Goal: Communication & Community: Answer question/provide support

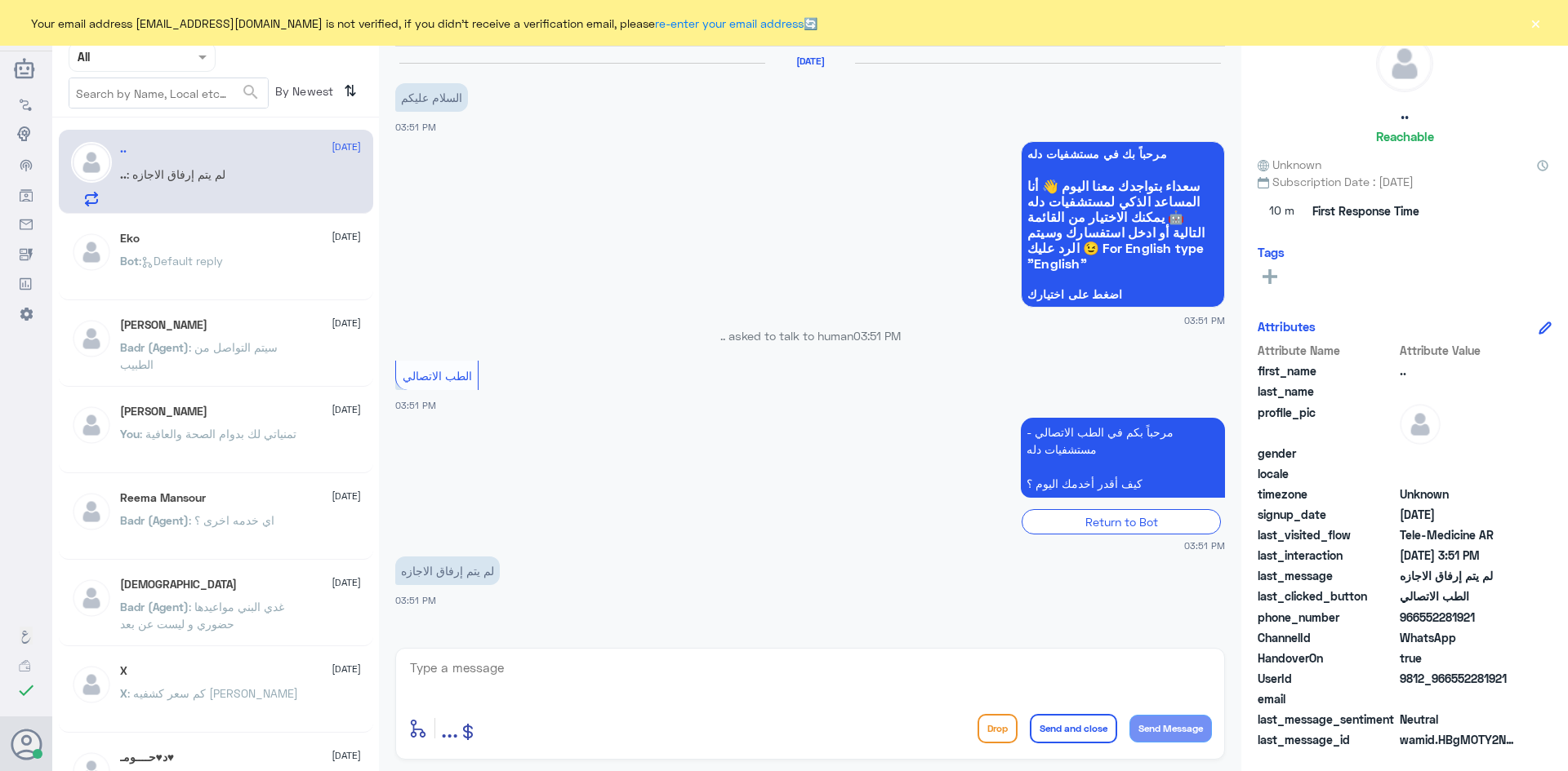
click at [508, 687] on textarea at bounding box center [810, 677] width 804 height 40
paste textarea "مرحبا معك [PERSON_NAME] من الطب الاتصالي"
type textarea "مرحبا معك [PERSON_NAME] من الطب الاتصالي"
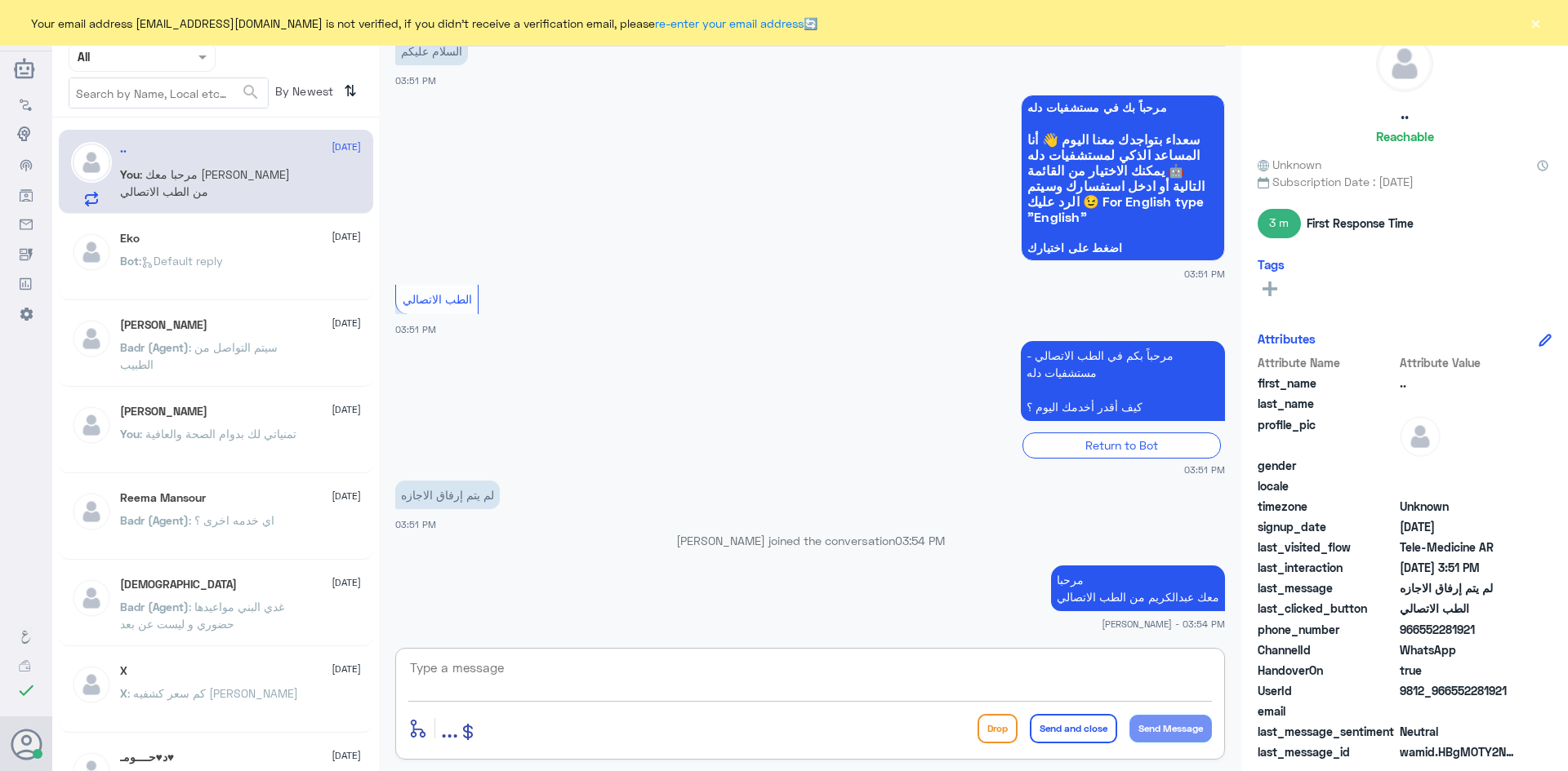
click at [878, 685] on textarea at bounding box center [810, 677] width 804 height 40
paste textarea "بإمكانك التواصل مع قسم التقارير الطبية على الواتس 0550181732"
type textarea "بإمكانك التواصل مع قسم التقارير الطبية على الواتس 0550181732"
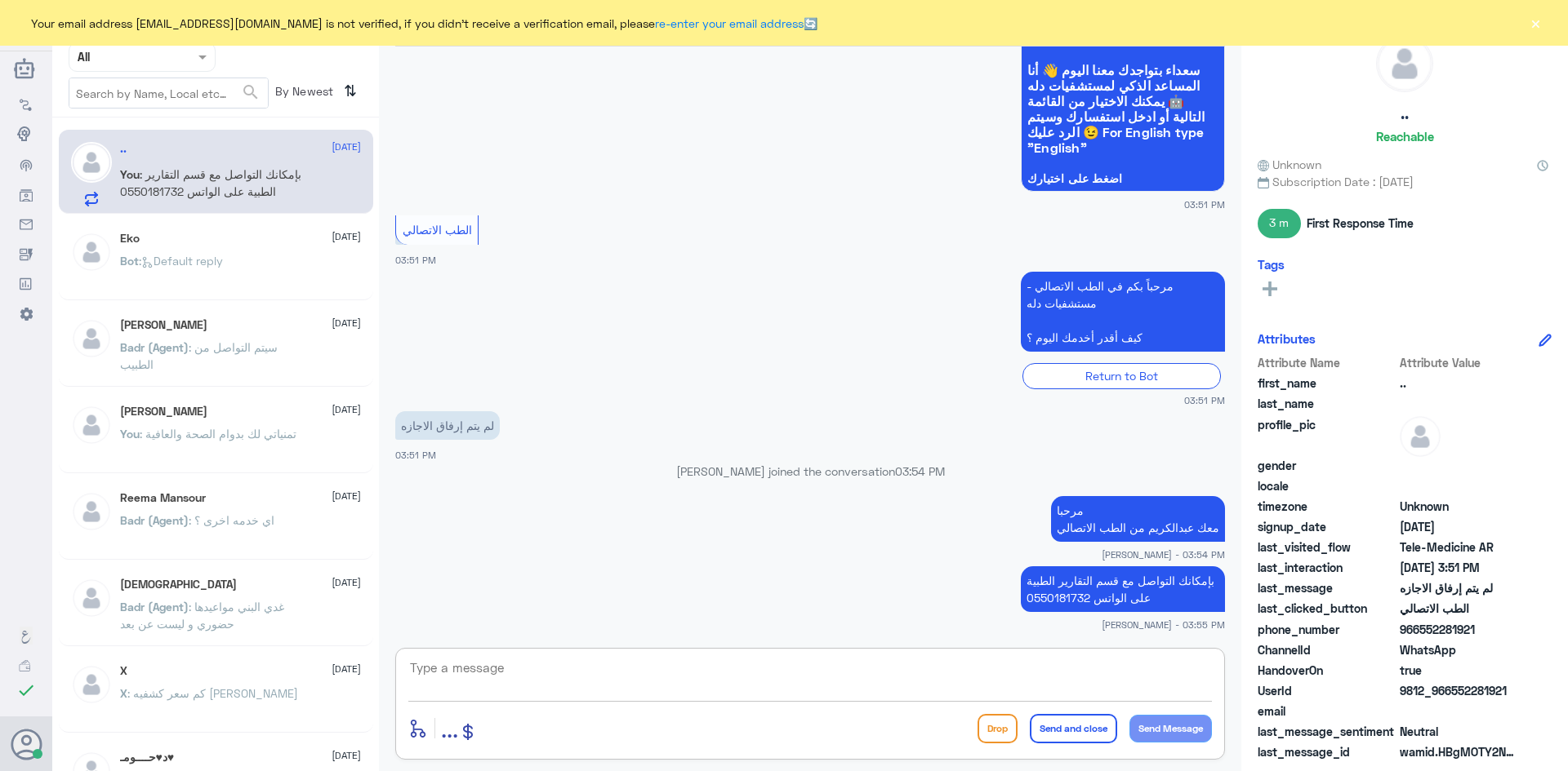
click at [1084, 726] on button "Send and close" at bounding box center [1073, 729] width 87 height 29
click at [1540, 21] on button "×" at bounding box center [1534, 23] width 17 height 17
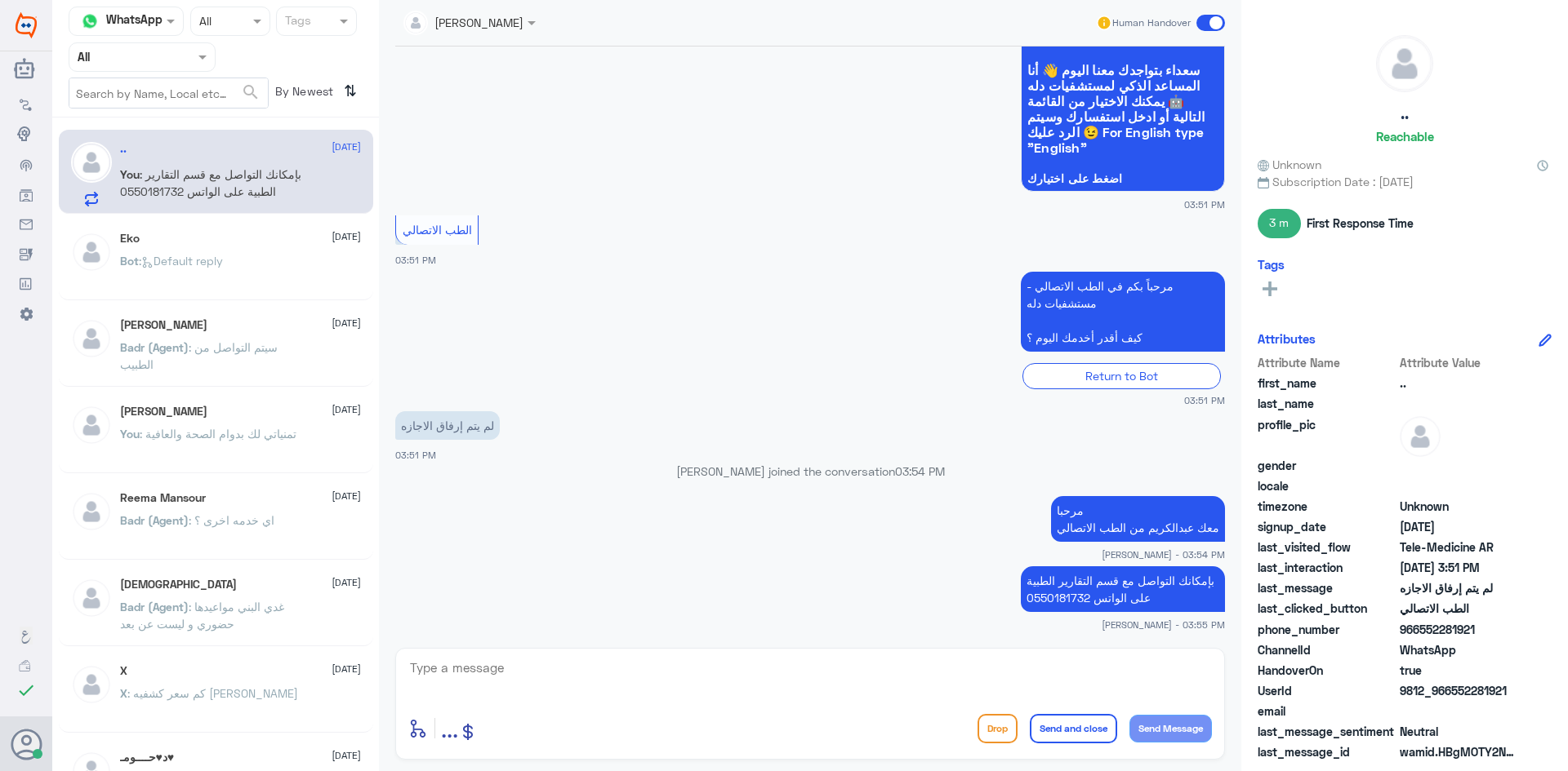
click at [1205, 23] on span at bounding box center [1211, 23] width 28 height 17
click at [0, 0] on input "checkbox" at bounding box center [0, 0] width 0 height 0
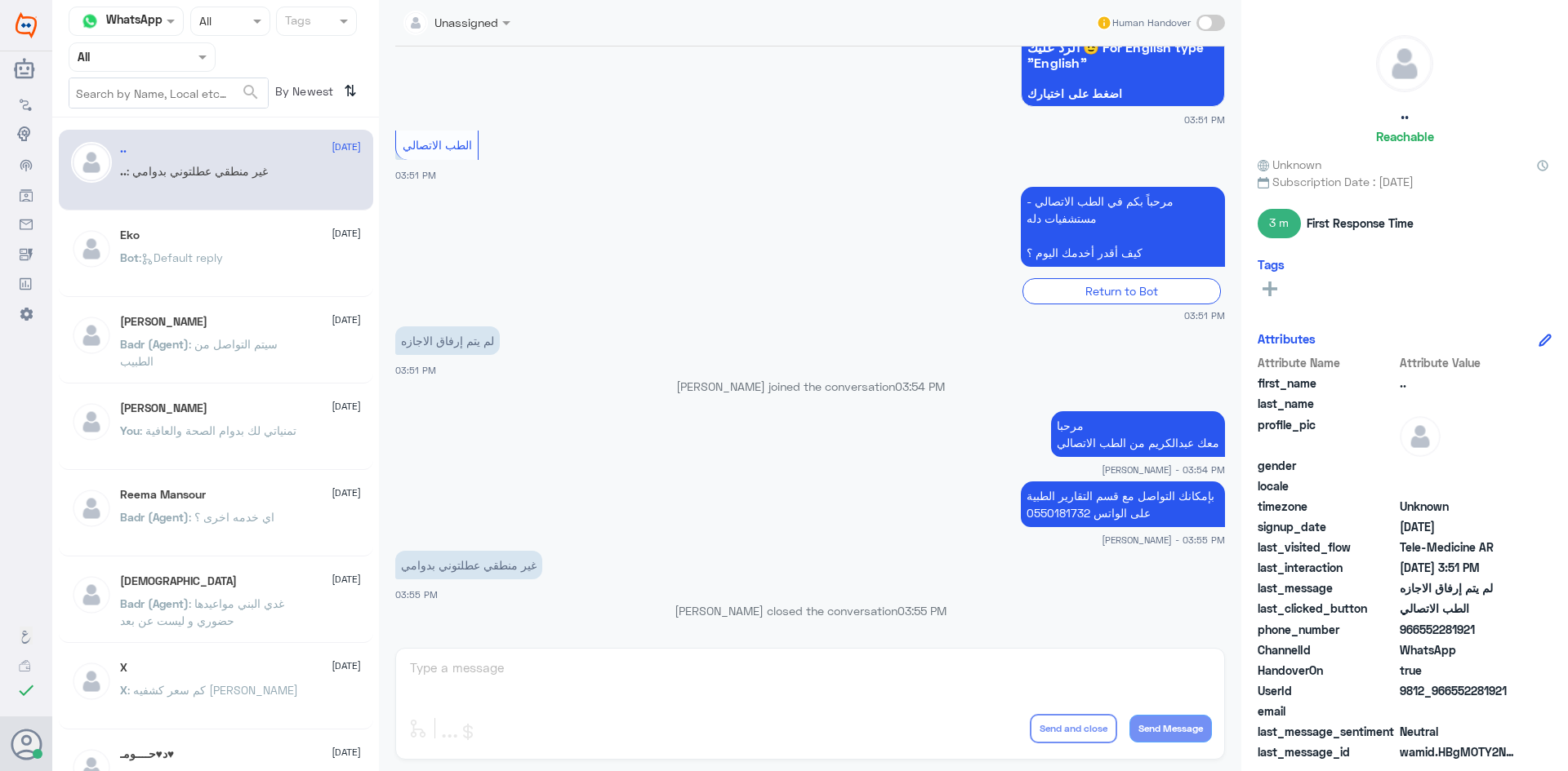
scroll to position [449, 0]
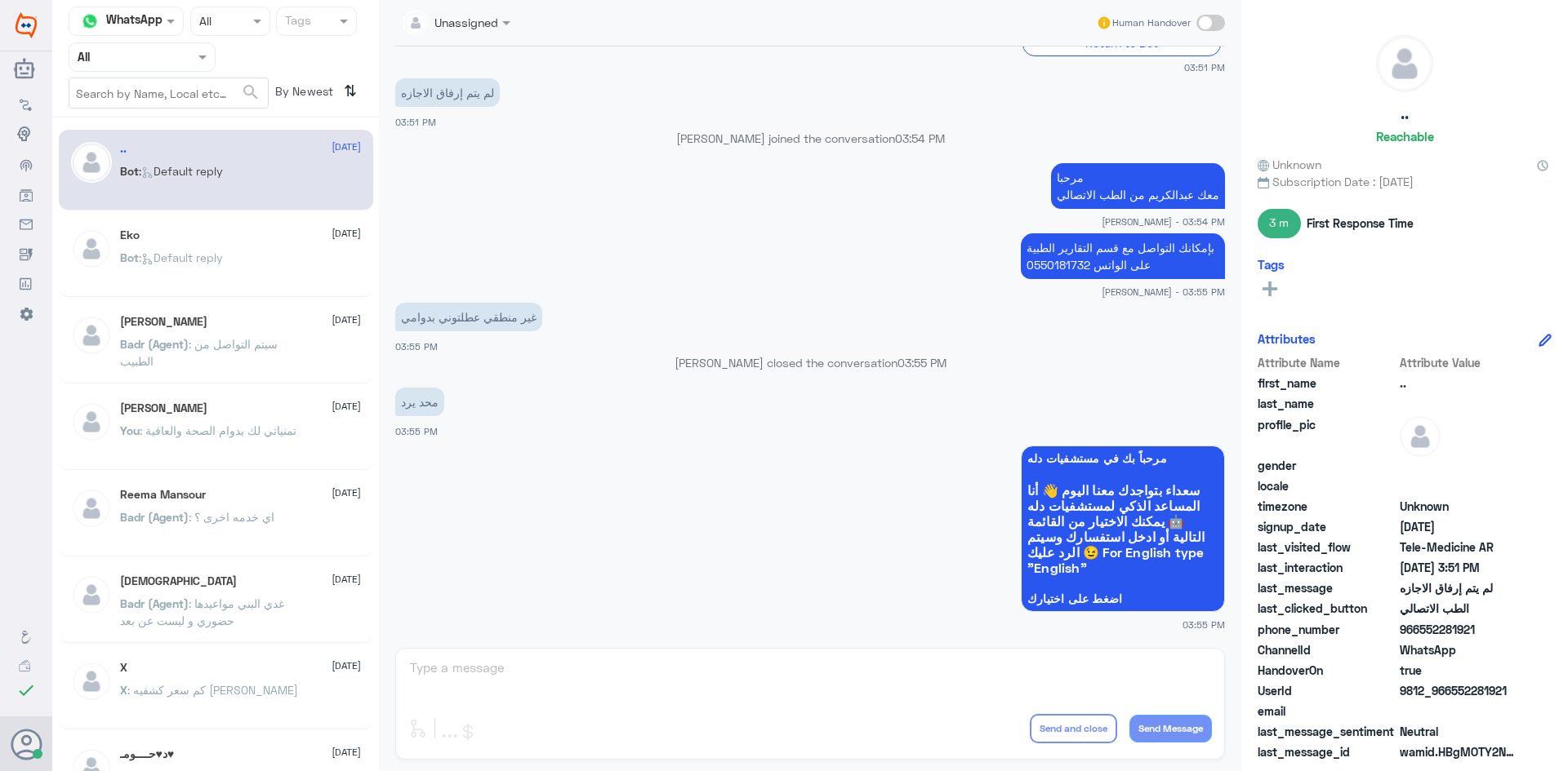
click at [756, 685] on div "Unassigned Human Handover 19 Aug 2025 السلام عليكم 03:51 PM مرحباً بك في مستشفي…" at bounding box center [809, 388] width 862 height 776
click at [1210, 23] on span at bounding box center [1211, 23] width 28 height 17
click at [0, 0] on input "checkbox" at bounding box center [0, 0] width 0 height 0
click at [671, 685] on textarea at bounding box center [810, 677] width 804 height 40
type textarea "j"
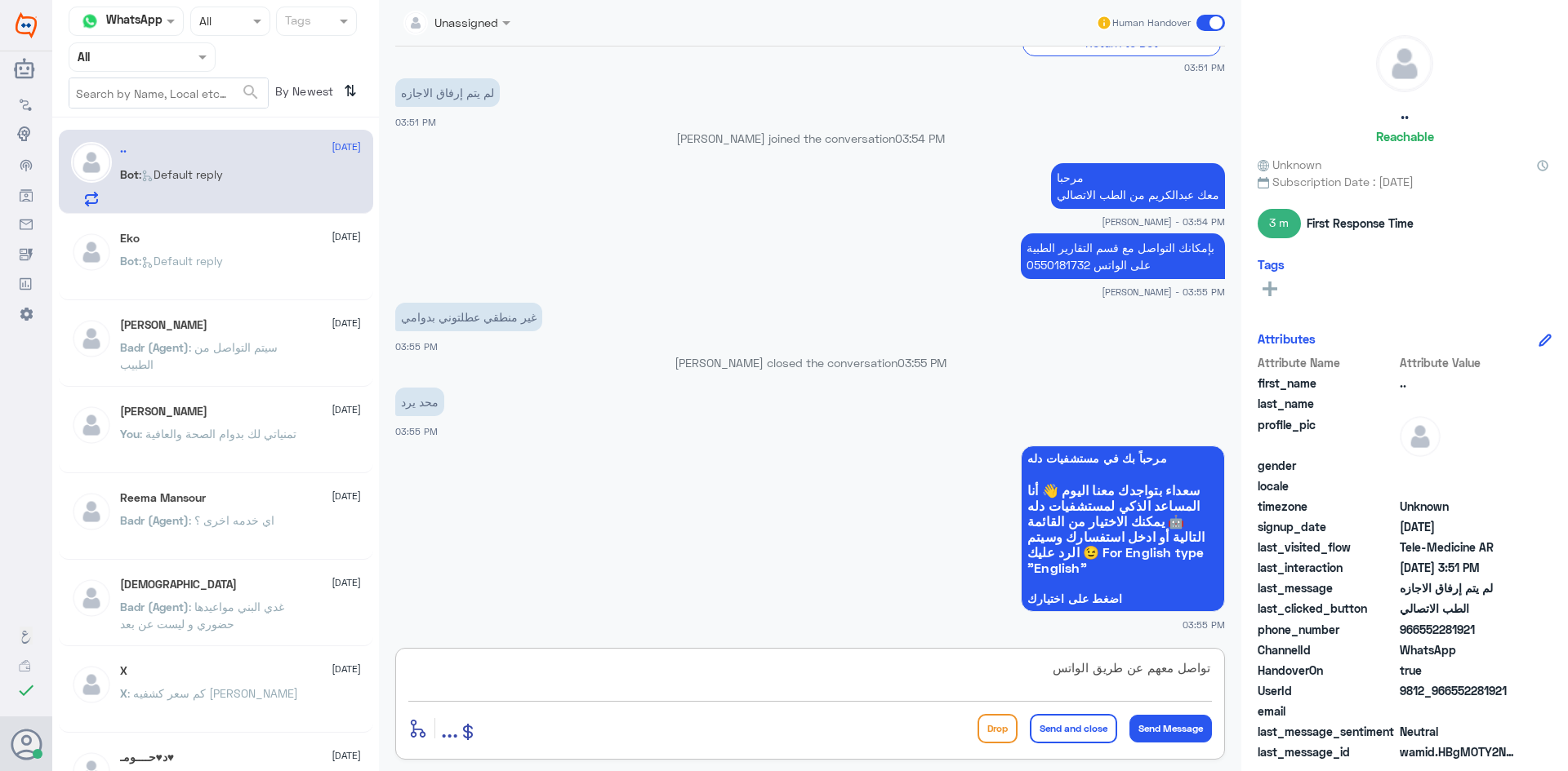
type textarea "تواصل معهم عن طريق الواتس"
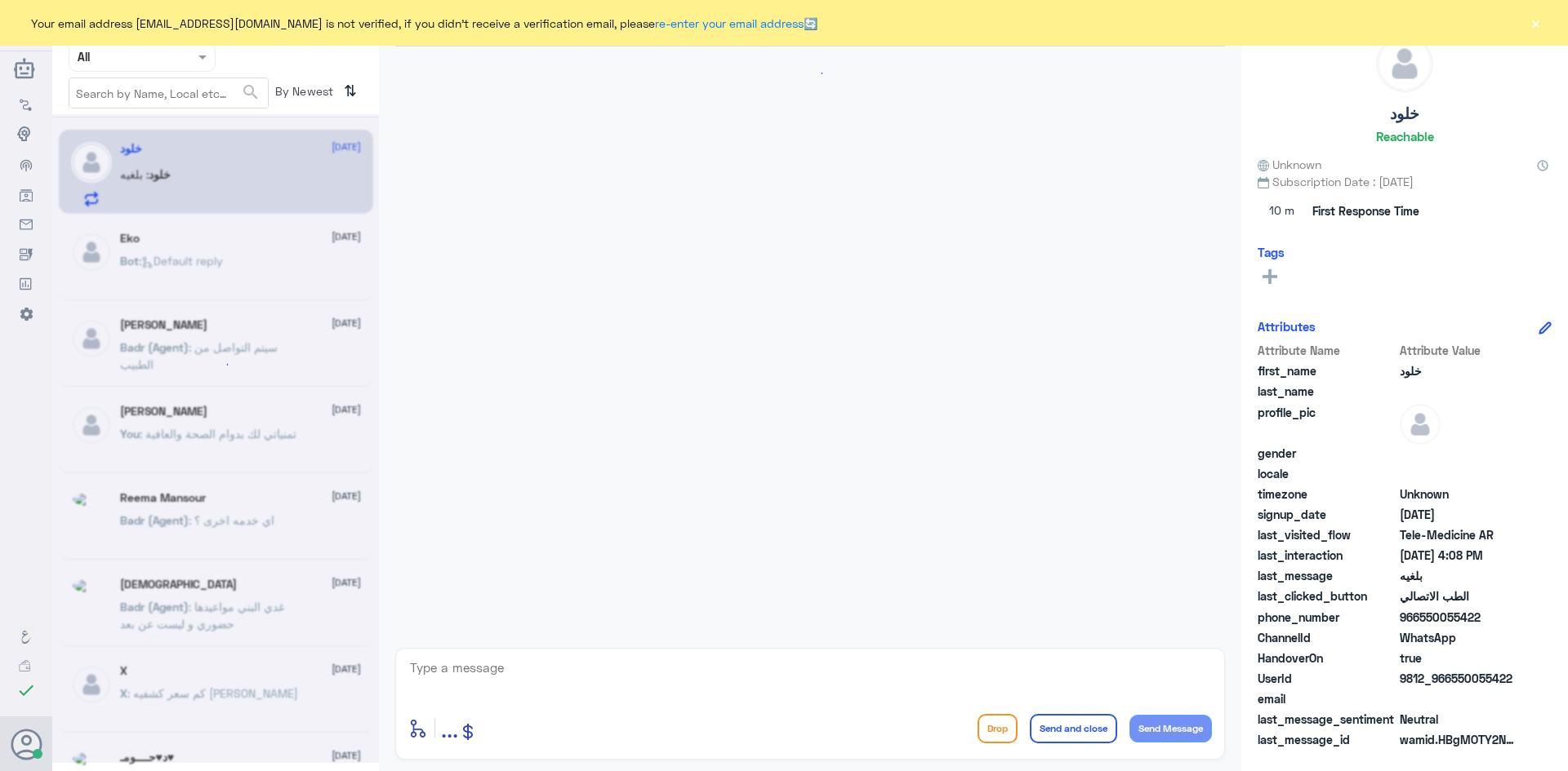
scroll to position [33, 0]
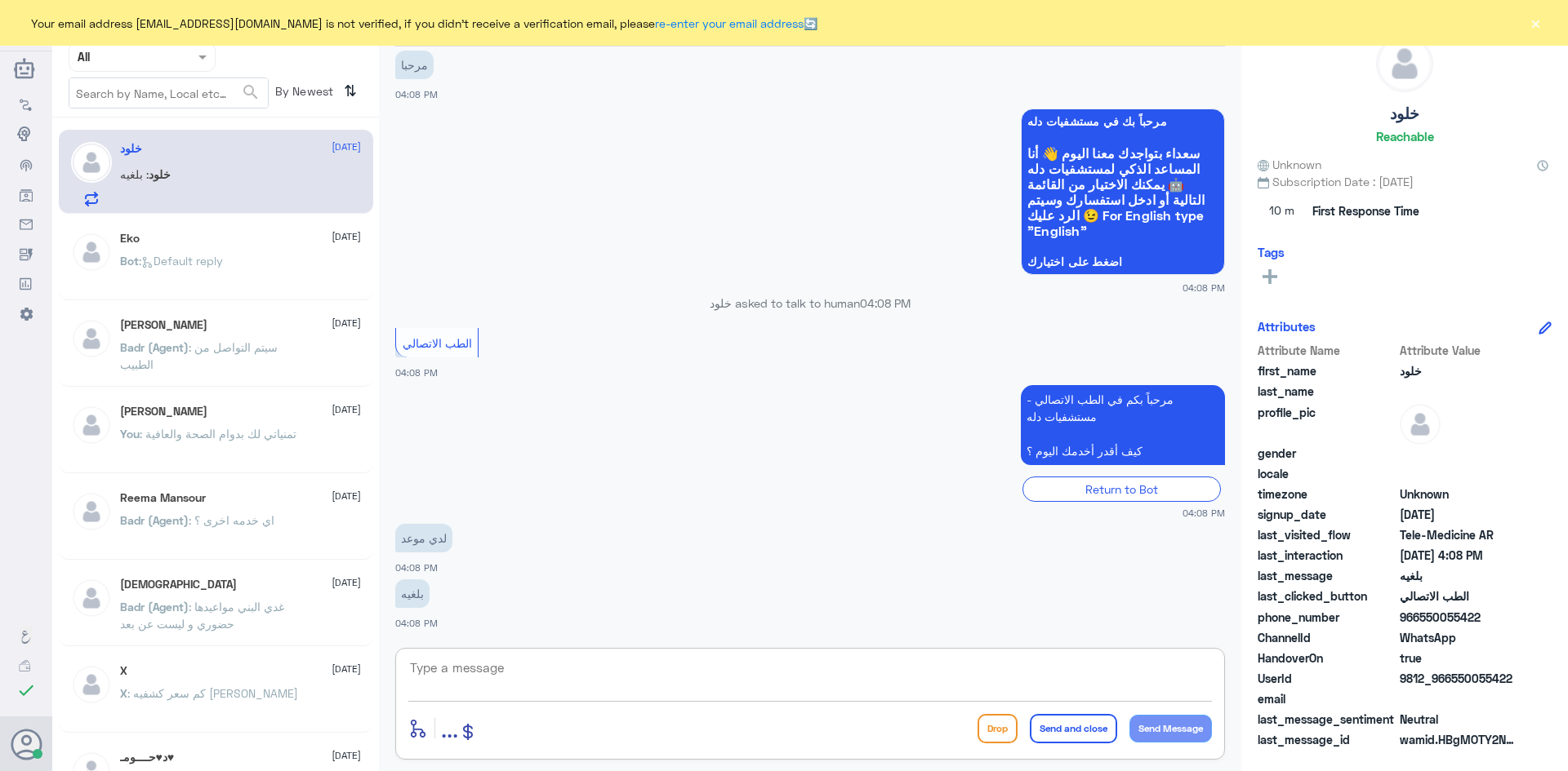
click at [504, 677] on textarea at bounding box center [810, 677] width 804 height 40
paste textarea "مرحبا معك [PERSON_NAME] من الطب الاتصالي"
type textarea "مرحبا معك [PERSON_NAME] من الطب الاتصالي"
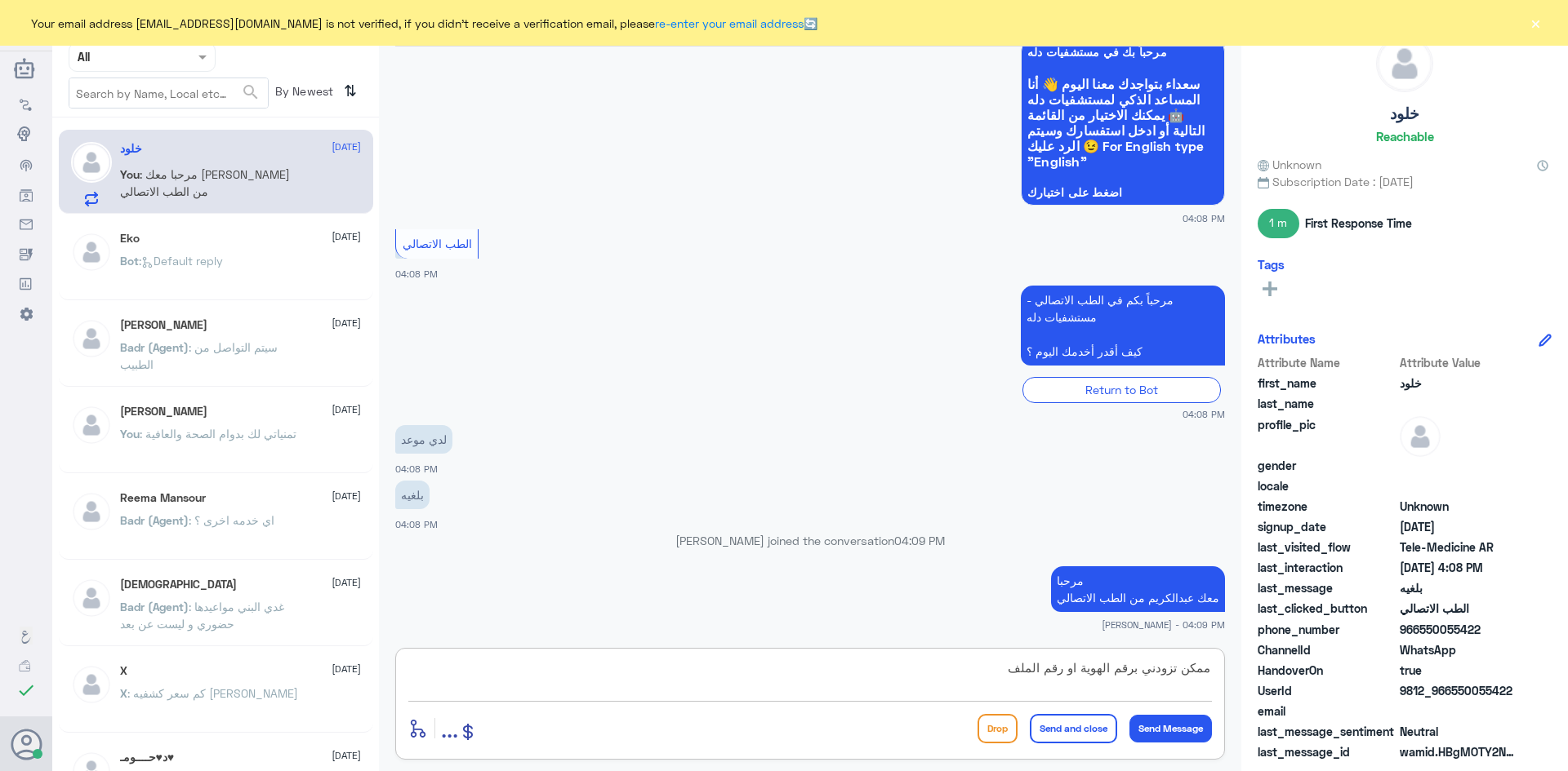
type textarea "ممكن تزودني برقم الهوية او رقم الملف ؟"
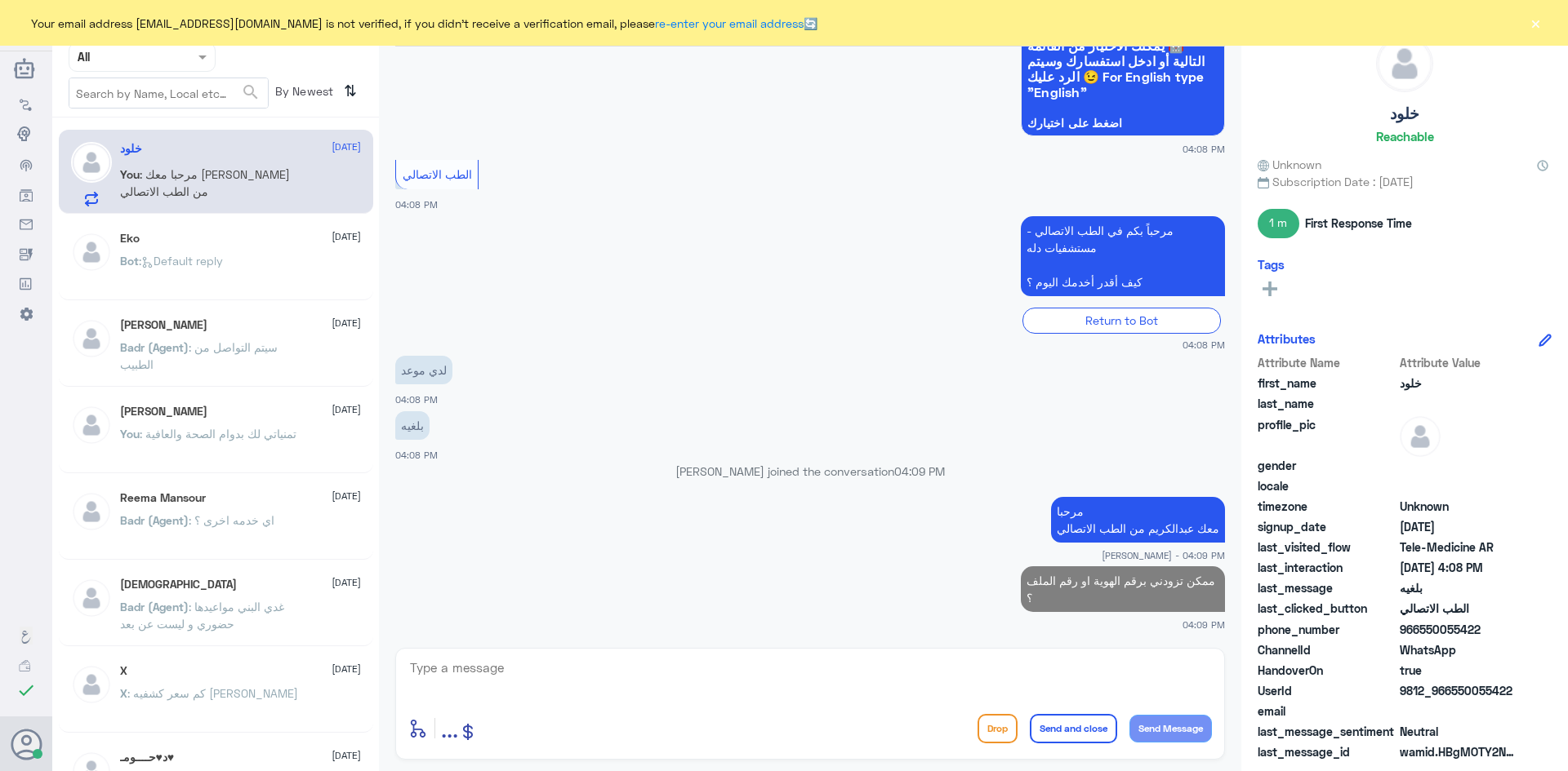
drag, startPoint x: 1488, startPoint y: 632, endPoint x: 1418, endPoint y: 628, distance: 70.1
click at [1418, 628] on span "966550055422" at bounding box center [1459, 629] width 118 height 17
copy span "550055422"
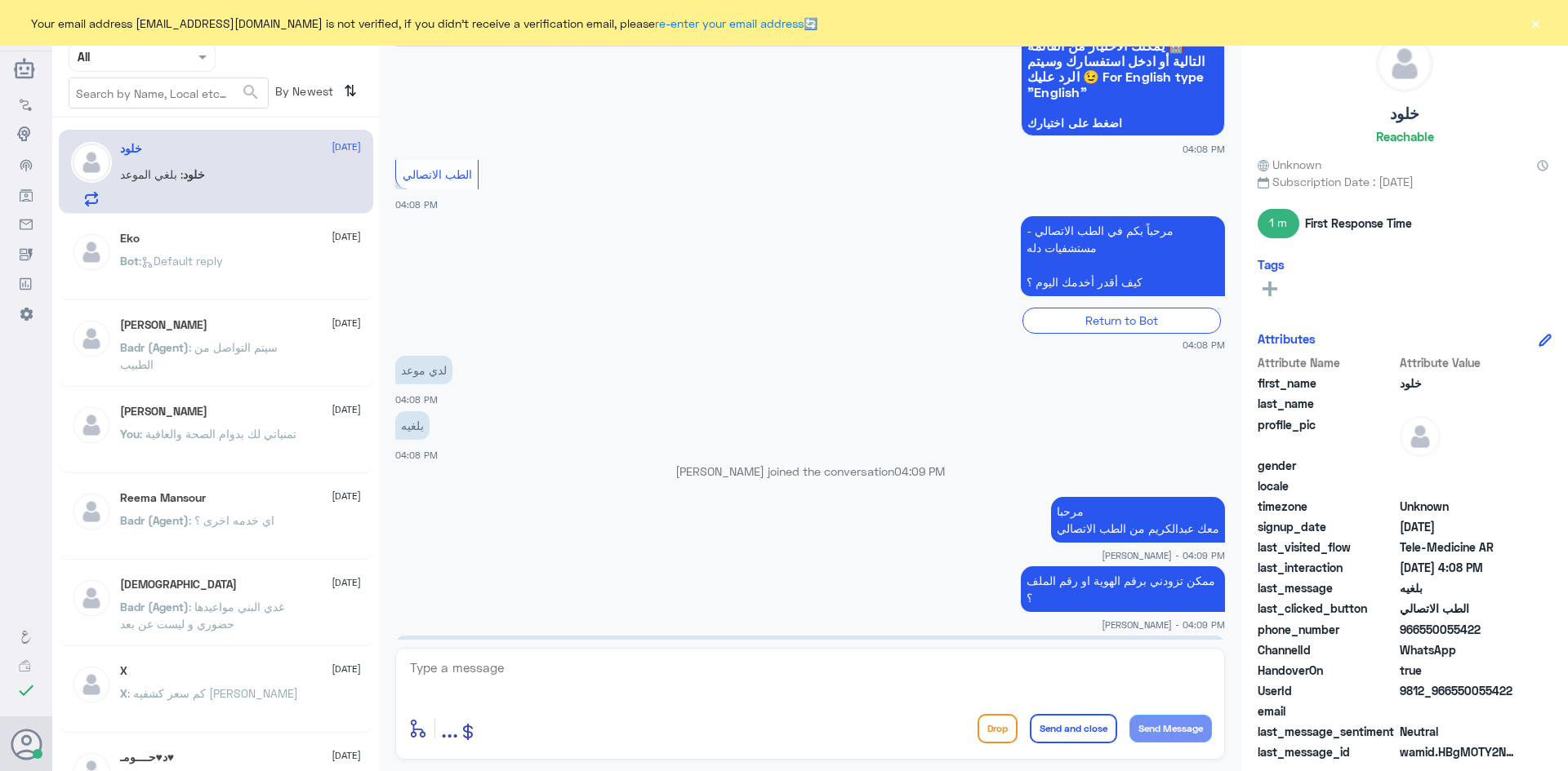
scroll to position [318, 0]
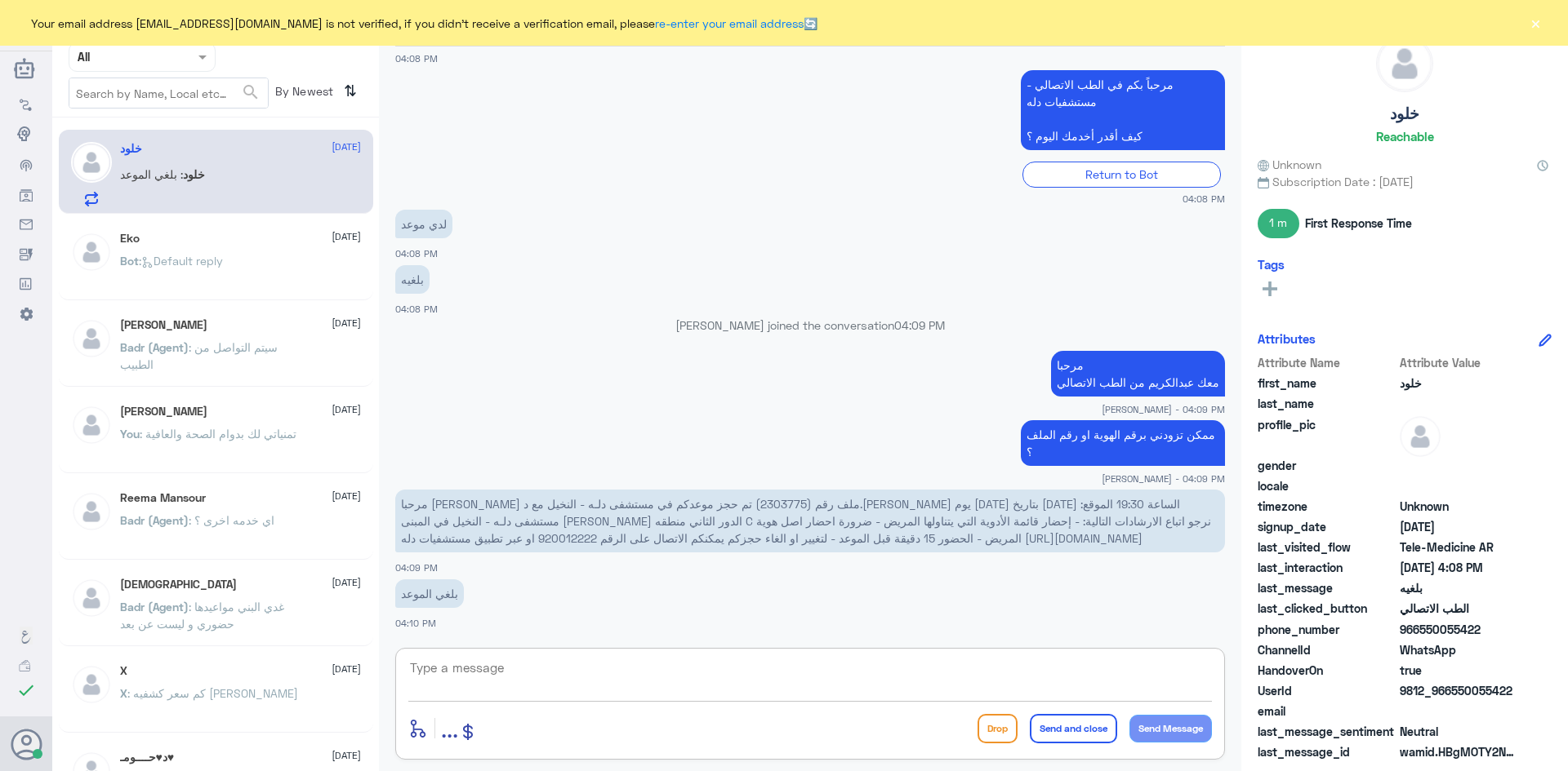
click at [757, 670] on textarea at bounding box center [810, 677] width 804 height 40
drag, startPoint x: 1051, startPoint y: 503, endPoint x: 1003, endPoint y: 501, distance: 48.0
click at [1003, 501] on span "مرحبا شيخه الوهبي ملف رقم (2303775) تم حجز موعدكم في مستشفى دلـه - النخيل مع د.…" at bounding box center [806, 521] width 810 height 49
copy span "2303775"
click at [552, 672] on textarea at bounding box center [810, 677] width 804 height 40
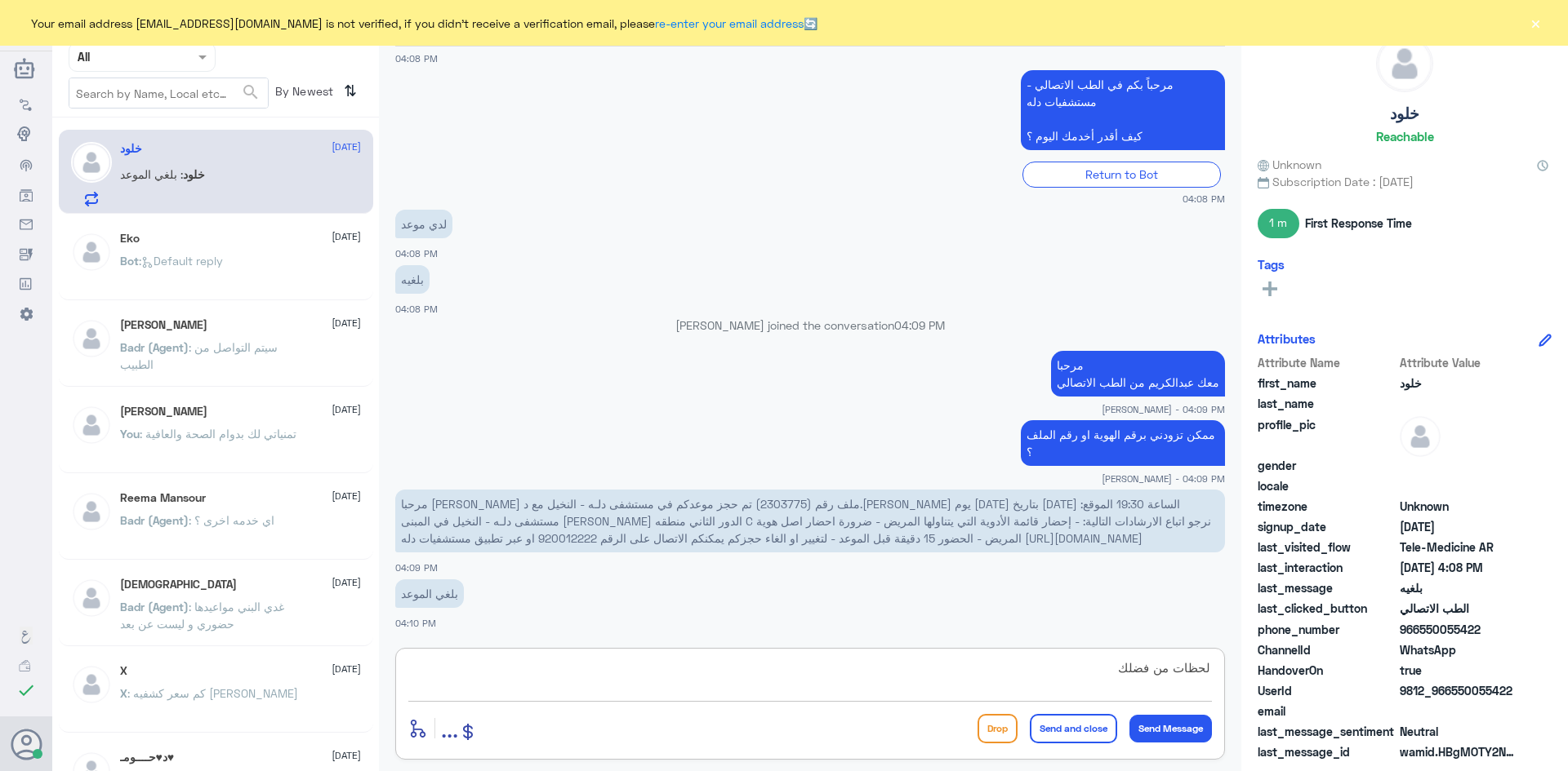
type textarea "لحظات من فضلك"
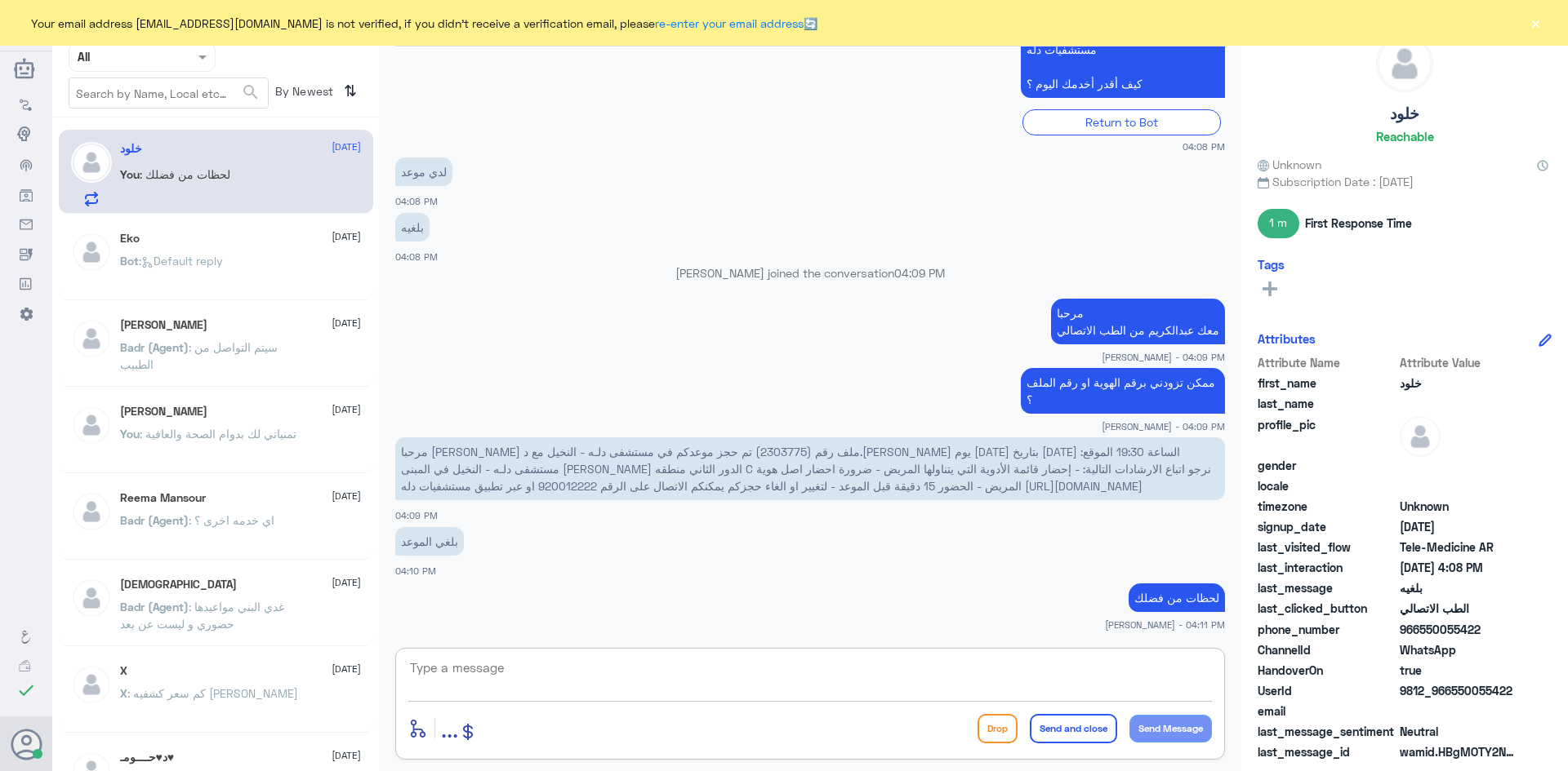
click at [912, 680] on textarea at bounding box center [810, 677] width 804 height 40
type textarea "تم إلغاء الموعد بناء على طلبك"
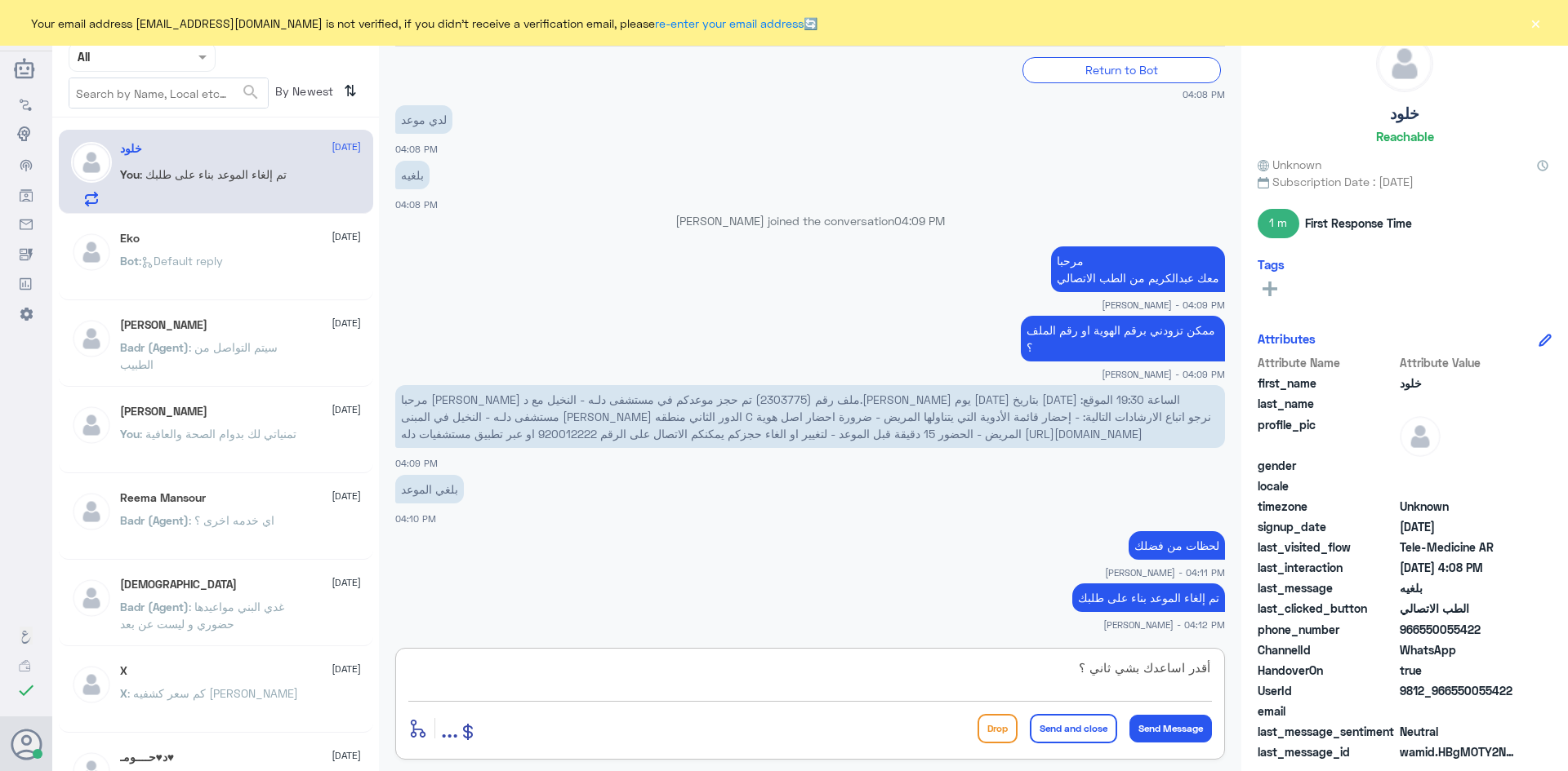
type textarea "أقدر اساعدك بشي ثاني ؟"
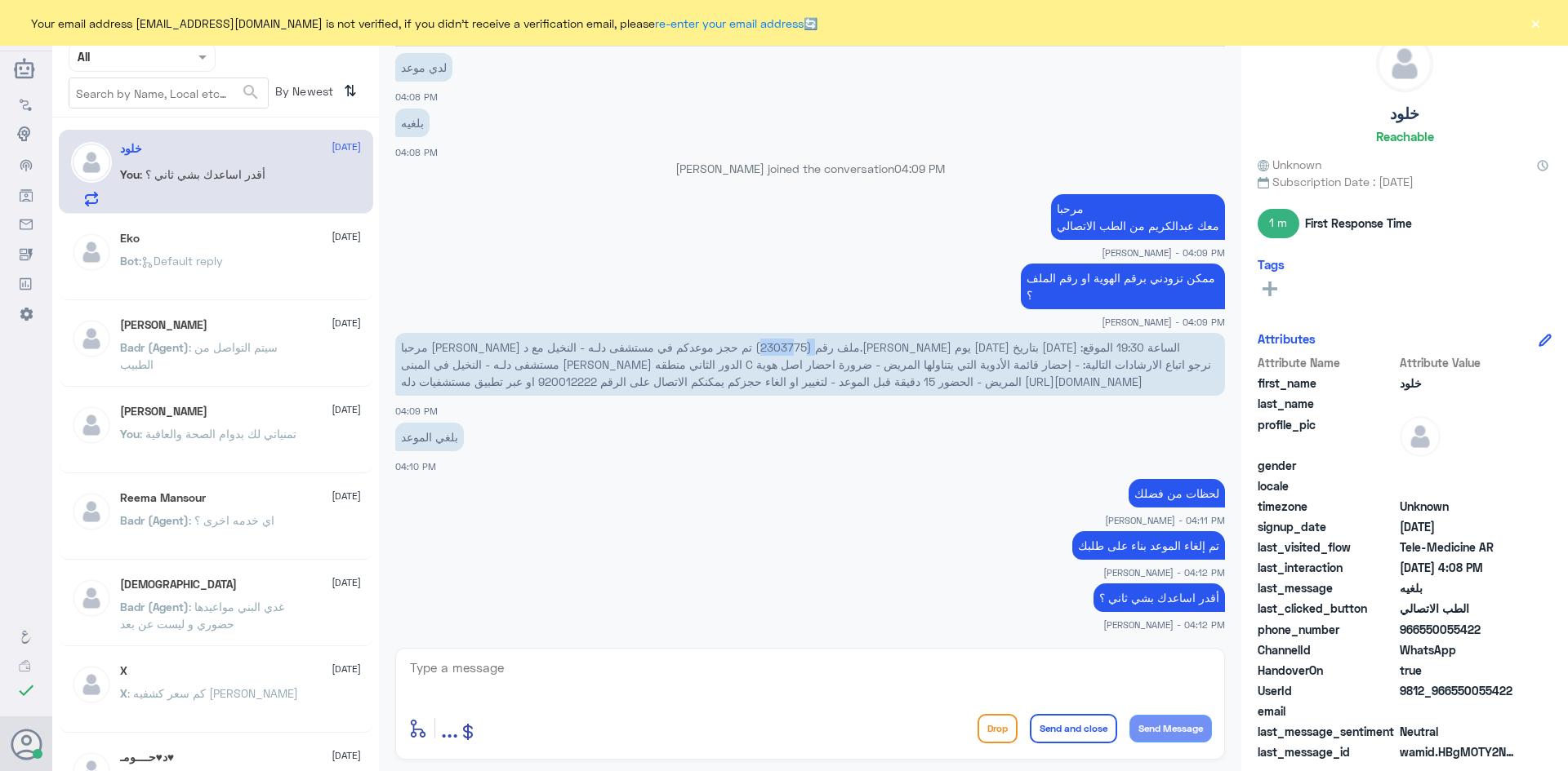
drag, startPoint x: 1048, startPoint y: 348, endPoint x: 1006, endPoint y: 353, distance: 42.3
click at [1006, 353] on span "مرحبا شيخه الوهبي ملف رقم (2303775) تم حجز موعدكم في مستشفى دلـه - النخيل مع د.…" at bounding box center [806, 364] width 810 height 49
copy span "2303775"
click at [1054, 345] on span "مرحبا شيخه الوهبي ملف رقم (2303775) تم حجز موعدكم في مستشفى دلـه - النخيل مع د.…" at bounding box center [806, 364] width 810 height 49
drag, startPoint x: 1049, startPoint y: 348, endPoint x: 1006, endPoint y: 348, distance: 43.0
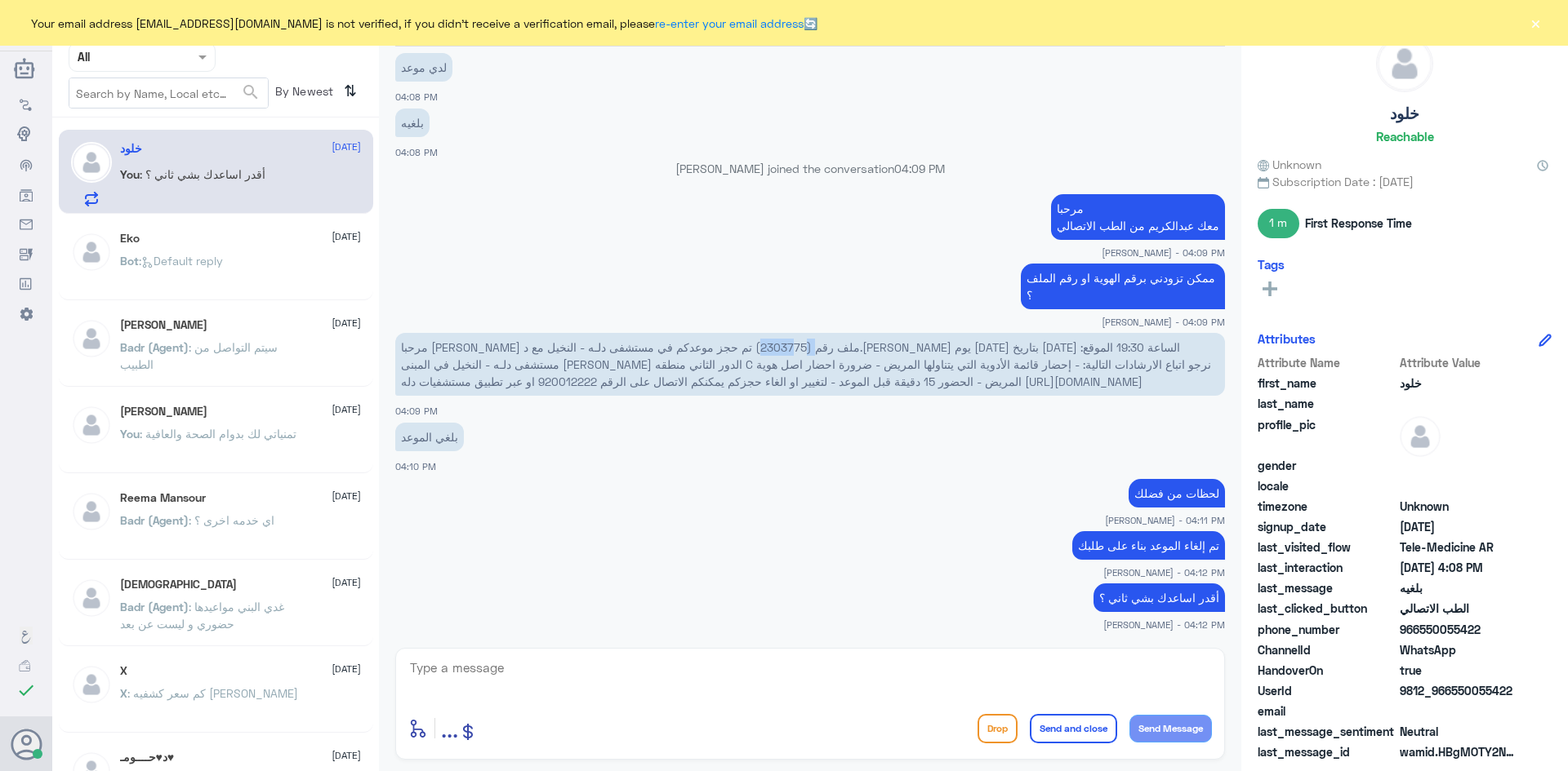
click at [1006, 348] on span "مرحبا شيخه الوهبي ملف رقم (2303775) تم حجز موعدكم في مستشفى دلـه - النخيل مع د.…" at bounding box center [806, 364] width 810 height 49
copy span "2303775"
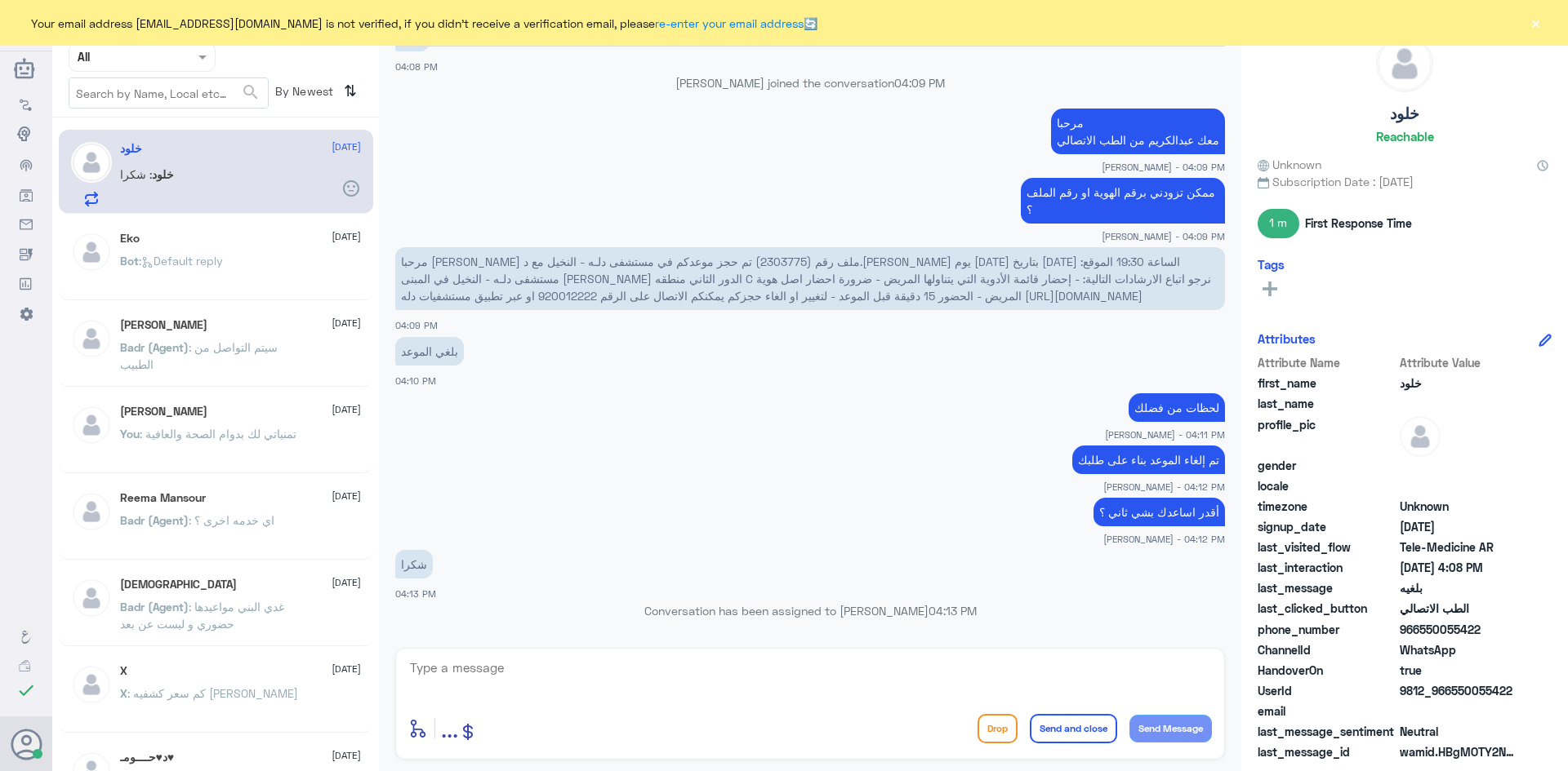
click at [867, 666] on textarea at bounding box center [810, 677] width 804 height 40
type textarea "العفو وتمنياتنا لك بدوام الصحة والعافية"
click at [1072, 730] on button "Send and close" at bounding box center [1073, 729] width 87 height 29
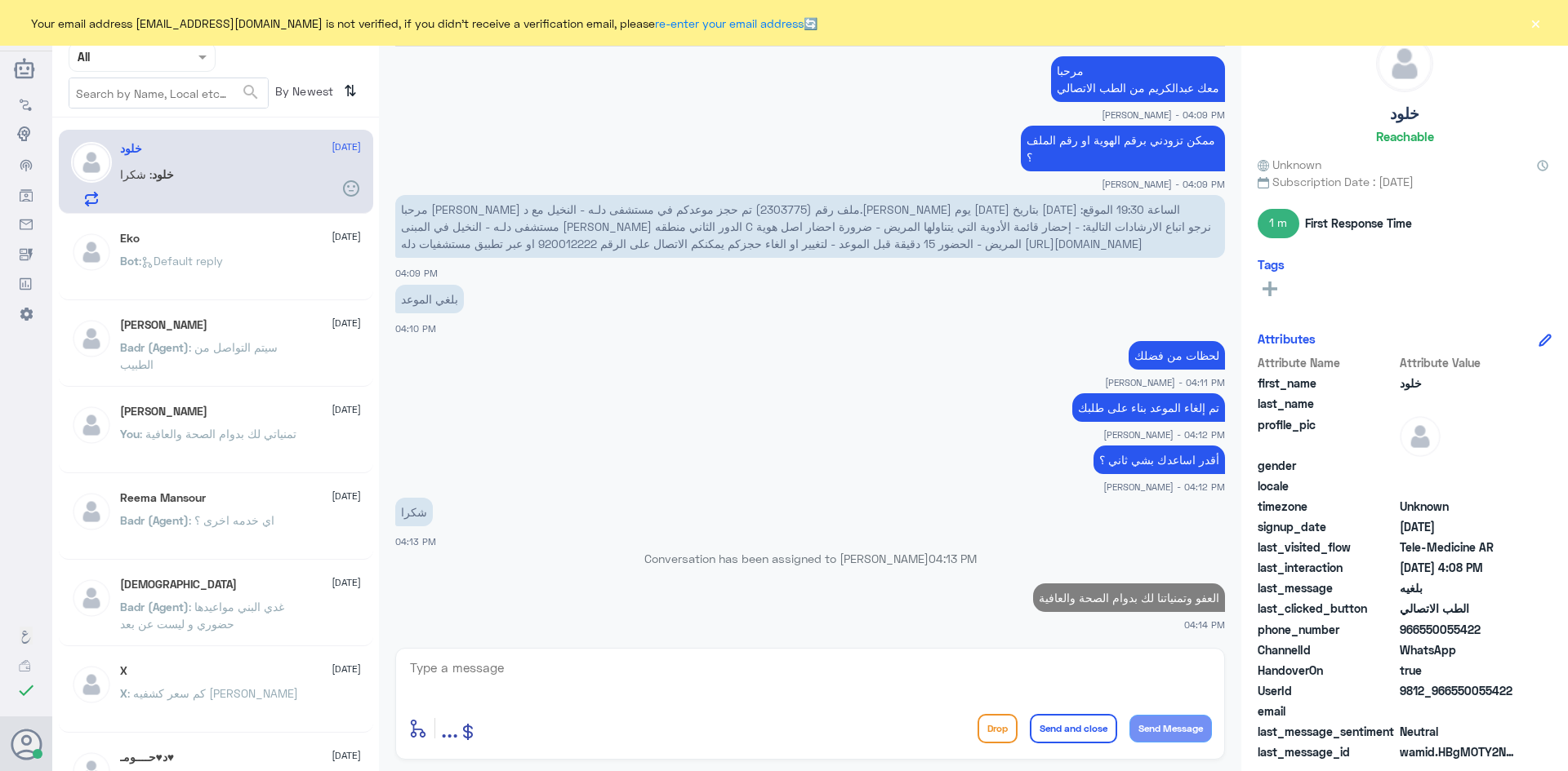
scroll to position [641, 0]
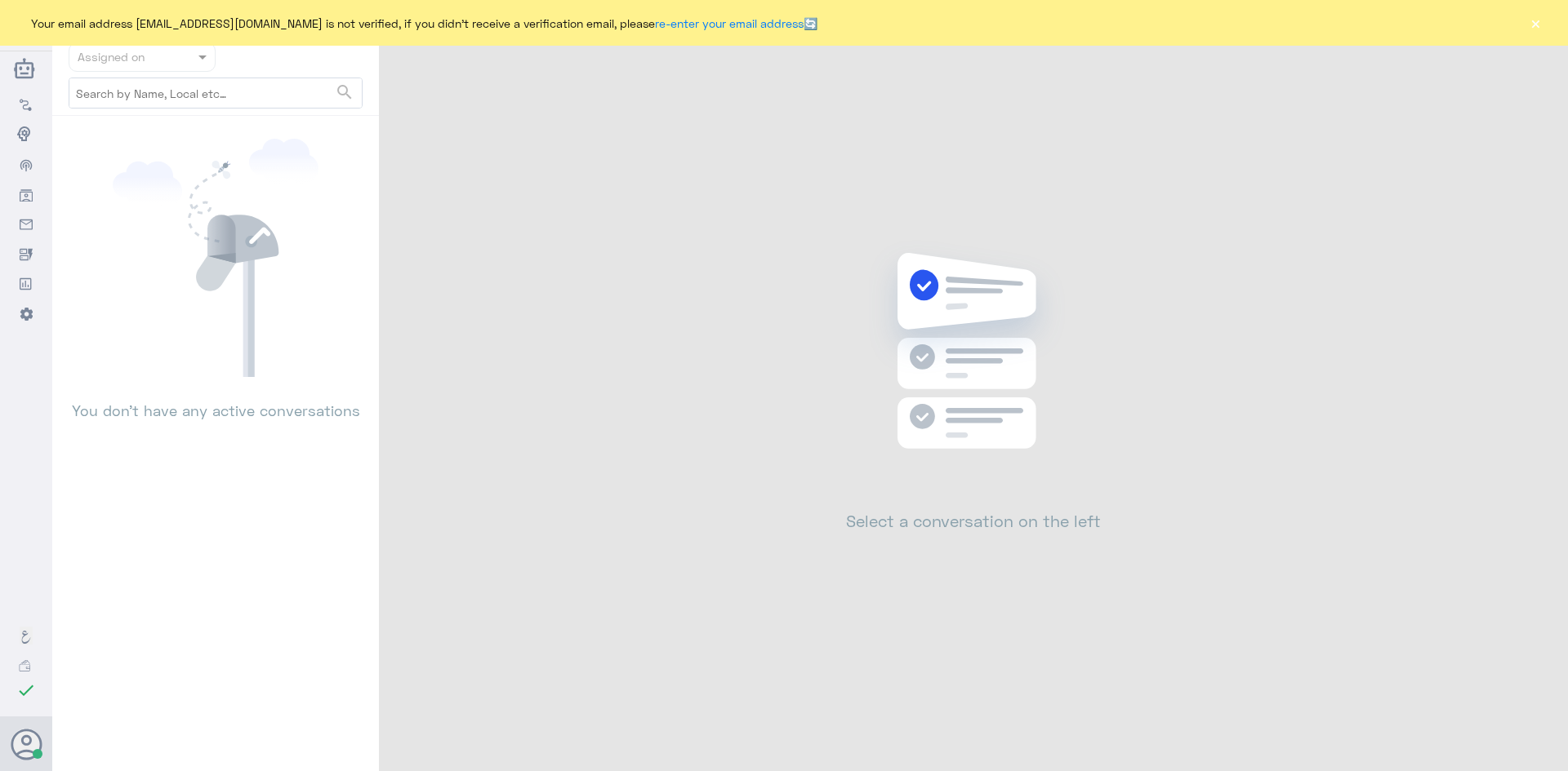
click at [1532, 22] on button "×" at bounding box center [1534, 23] width 17 height 17
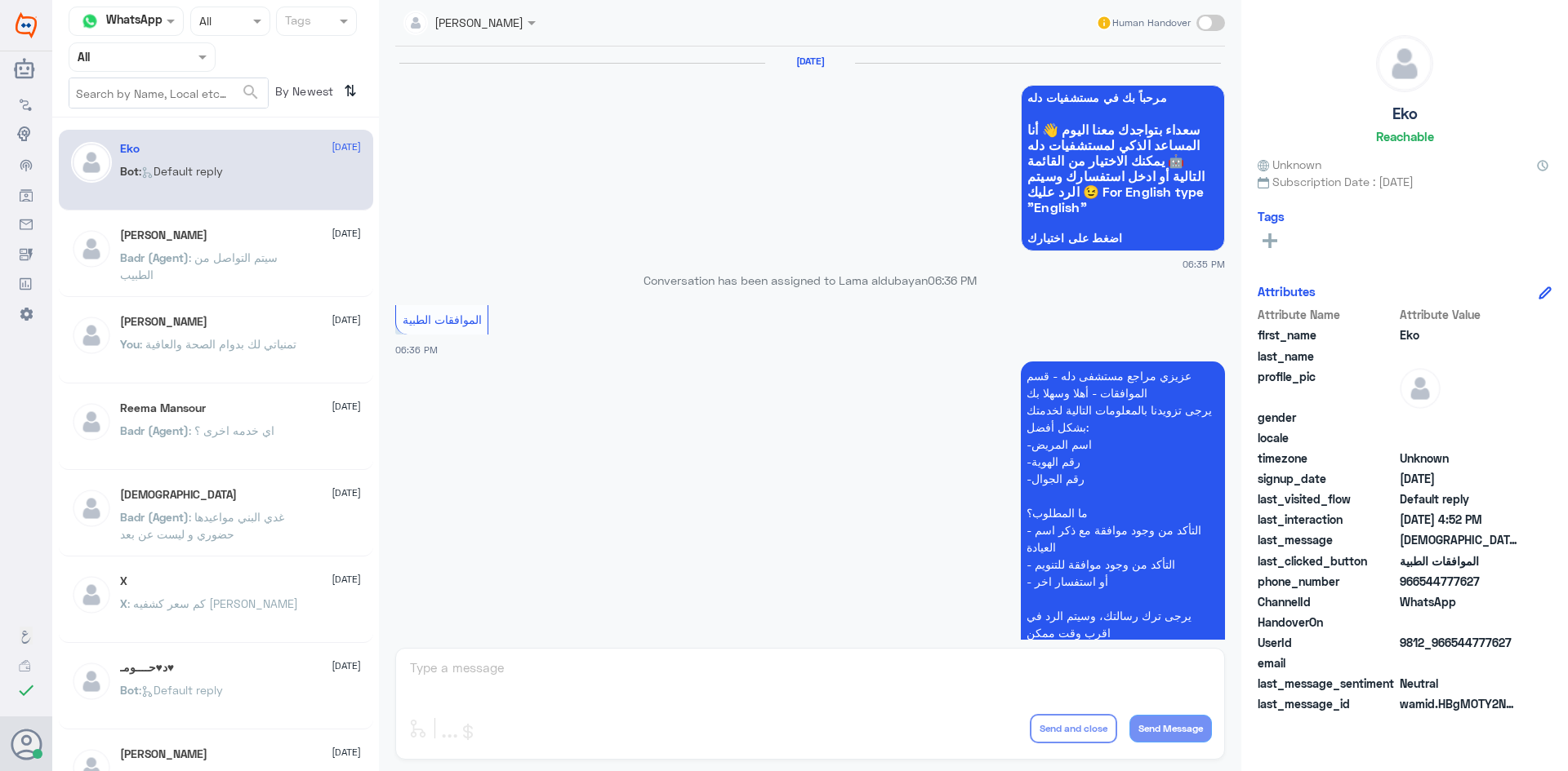
scroll to position [1559, 0]
